Goal: Task Accomplishment & Management: Manage account settings

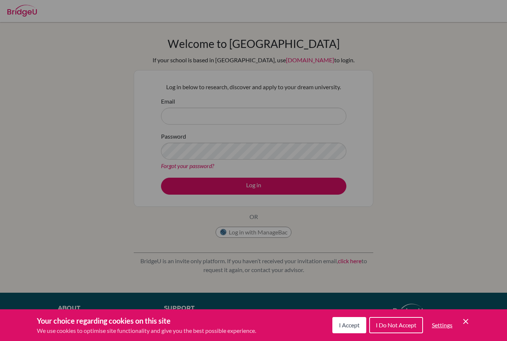
click at [360, 328] on button "I Accept" at bounding box center [350, 325] width 34 height 16
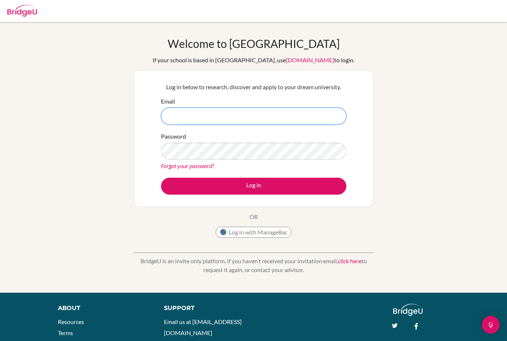
click at [239, 117] on input "Email" at bounding box center [253, 116] width 185 height 17
type input "jmcsweeney"
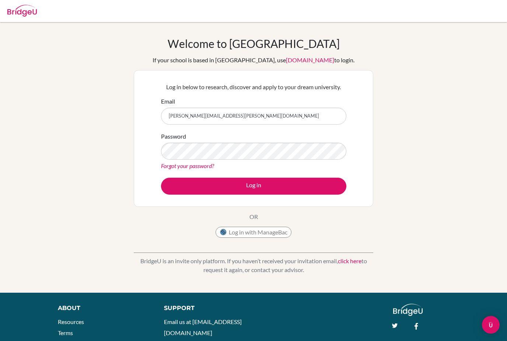
type input "[PERSON_NAME][EMAIL_ADDRESS][PERSON_NAME][DOMAIN_NAME]"
click at [254, 186] on button "Log in" at bounding box center [253, 186] width 185 height 17
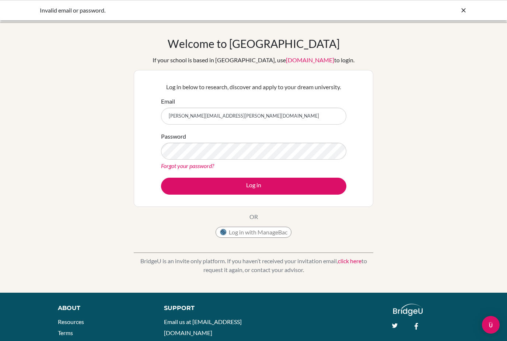
click at [252, 237] on button "Log in with ManageBac" at bounding box center [254, 232] width 76 height 11
click at [242, 232] on button "Log in with ManageBac" at bounding box center [254, 232] width 76 height 11
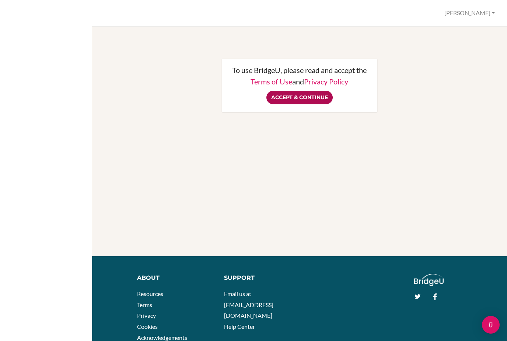
click at [313, 98] on input "Accept & Continue" at bounding box center [300, 98] width 66 height 14
